Goal: Find specific fact: Find specific fact

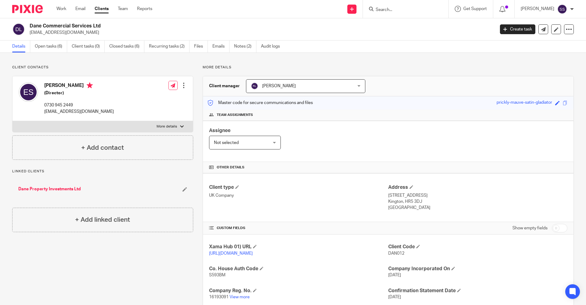
click at [387, 7] on input "Search" at bounding box center [402, 9] width 55 height 5
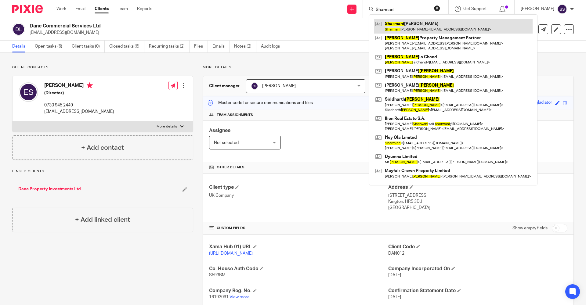
type input "Sharmani"
click at [408, 28] on link at bounding box center [453, 26] width 159 height 14
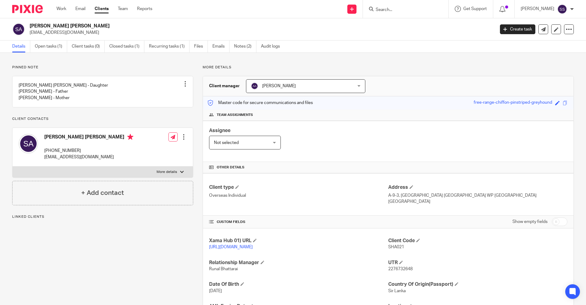
scroll to position [67, 0]
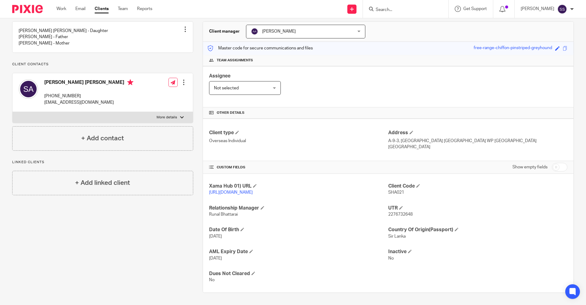
drag, startPoint x: 384, startPoint y: 127, endPoint x: 402, endPoint y: 138, distance: 20.8
click at [402, 138] on div "Client type Overseas Individual Address A-9-3, [GEOGRAPHIC_DATA] WP [GEOGRAPHIC…" at bounding box center [388, 140] width 370 height 42
drag, startPoint x: 402, startPoint y: 138, endPoint x: 419, endPoint y: 134, distance: 17.5
click at [419, 138] on p "A-9-3, [GEOGRAPHIC_DATA] [GEOGRAPHIC_DATA] WP [GEOGRAPHIC_DATA]" at bounding box center [477, 141] width 179 height 6
drag, startPoint x: 386, startPoint y: 128, endPoint x: 422, endPoint y: 144, distance: 39.3
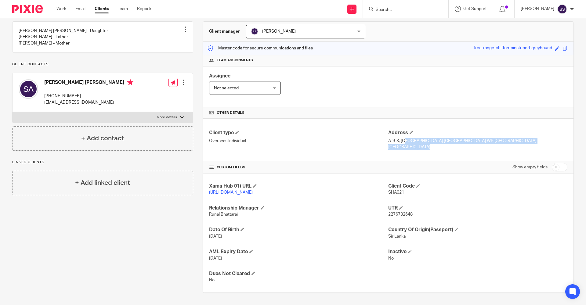
click at [422, 144] on div "Address A-9-3, [GEOGRAPHIC_DATA] WP [GEOGRAPHIC_DATA] [GEOGRAPHIC_DATA]" at bounding box center [477, 140] width 179 height 20
copy div "A-9-3, [GEOGRAPHIC_DATA] [GEOGRAPHIC_DATA] WP [GEOGRAPHIC_DATA] [GEOGRAPHIC_DAT…"
